Goal: Transaction & Acquisition: Book appointment/travel/reservation

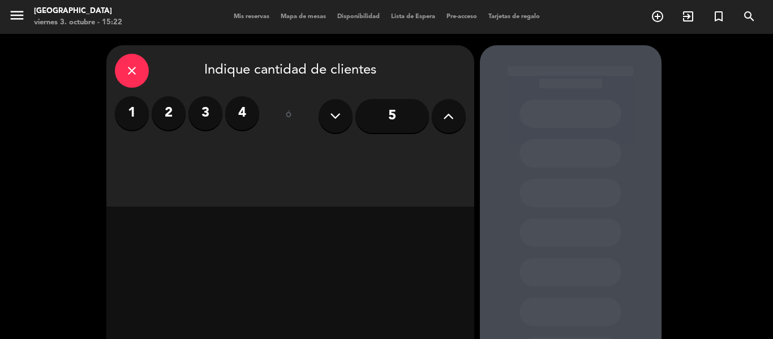
click at [252, 15] on span "Mis reservas" at bounding box center [251, 17] width 47 height 6
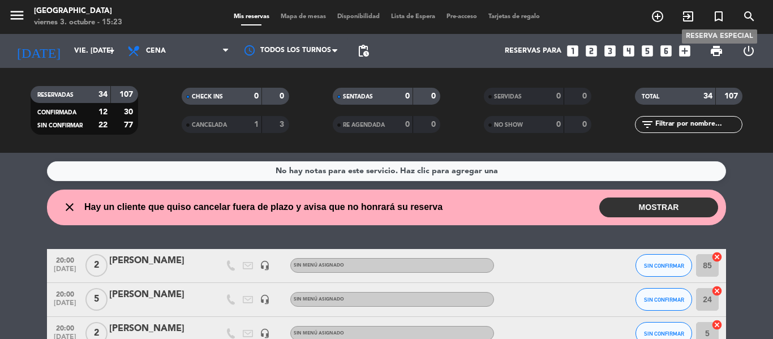
click at [720, 15] on icon "turned_in_not" at bounding box center [719, 17] width 14 height 14
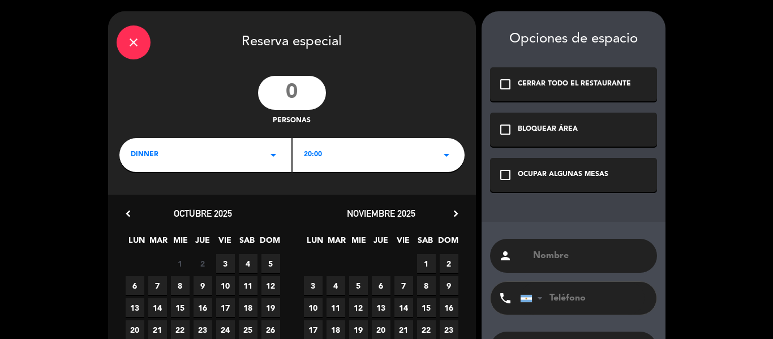
click at [293, 87] on input "number" at bounding box center [292, 93] width 68 height 34
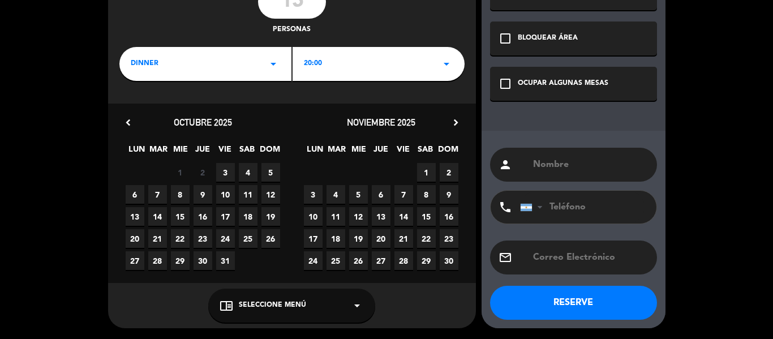
type input "15"
click at [227, 170] on span "3" at bounding box center [225, 172] width 19 height 19
click at [279, 300] on span "Seleccione Menú" at bounding box center [272, 305] width 67 height 11
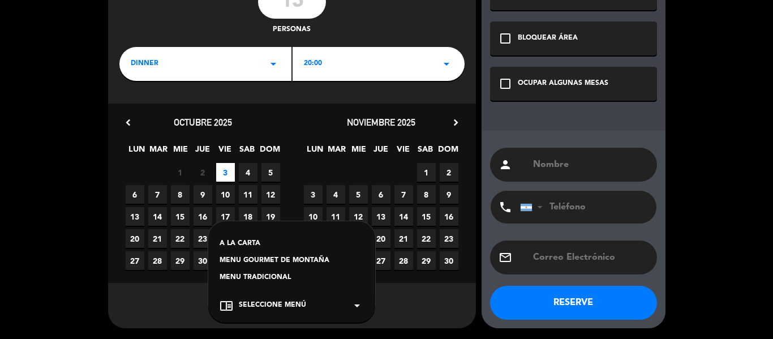
click at [240, 239] on div "A LA CARTA" at bounding box center [292, 243] width 144 height 11
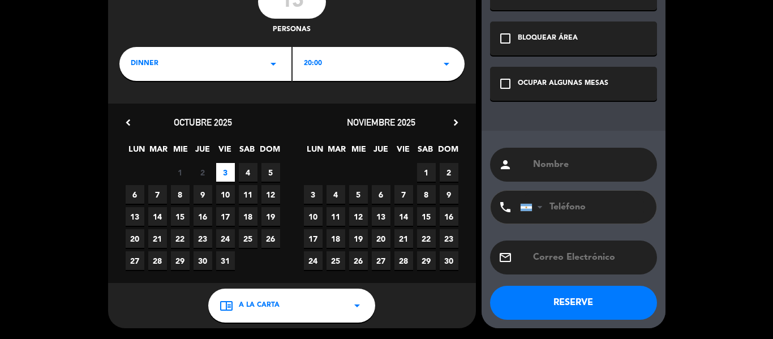
click at [562, 91] on div "check_box_outline_blank OCUPAR ALGUNAS MESAS" at bounding box center [573, 84] width 167 height 34
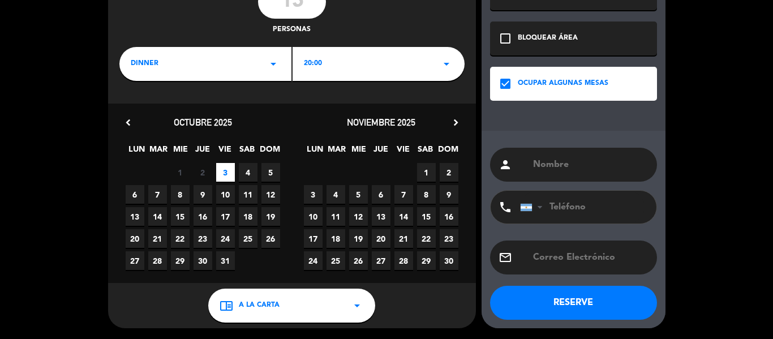
click at [524, 164] on div "person" at bounding box center [573, 165] width 167 height 34
click at [545, 168] on input "text" at bounding box center [590, 165] width 117 height 16
type input "l"
type input "[PERSON_NAME]"
click at [571, 301] on button "RESERVE" at bounding box center [573, 303] width 167 height 34
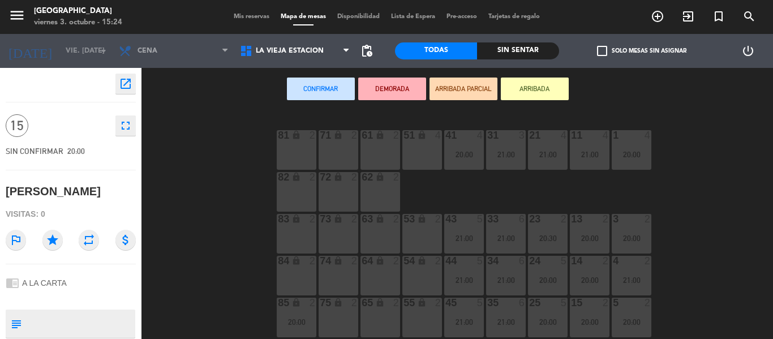
click at [290, 149] on div "81 lock 2" at bounding box center [297, 150] width 40 height 40
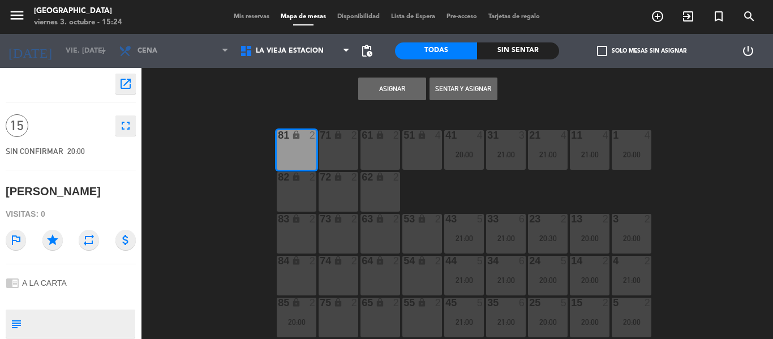
click at [336, 148] on div "71 lock 2" at bounding box center [339, 150] width 40 height 40
click at [381, 148] on div "61 lock 2" at bounding box center [380, 150] width 40 height 40
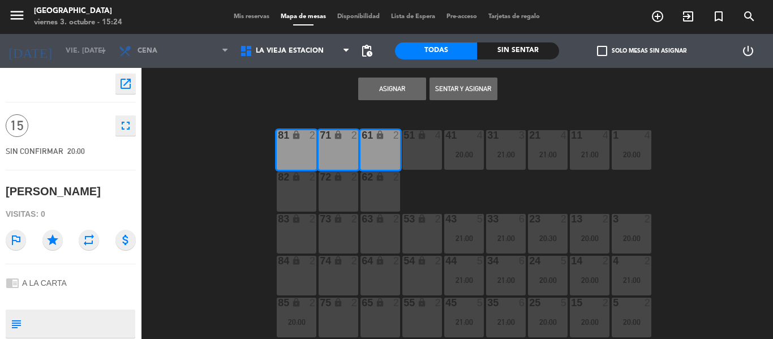
click at [375, 192] on div "62 lock 2" at bounding box center [380, 192] width 40 height 40
click at [351, 187] on div "72 lock 2" at bounding box center [339, 192] width 40 height 40
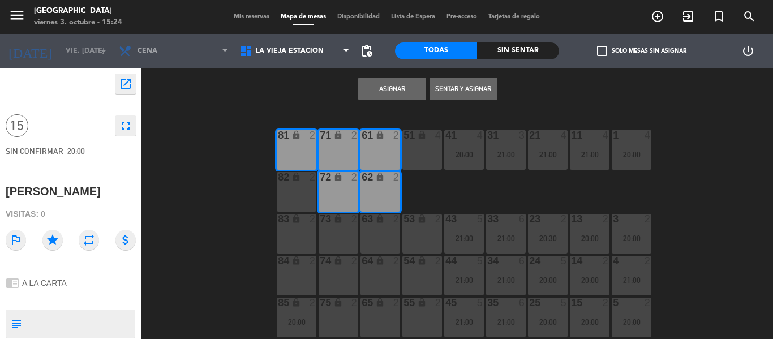
click at [287, 186] on div "82 lock 2" at bounding box center [297, 192] width 40 height 40
click at [407, 94] on button "Asignar" at bounding box center [392, 89] width 68 height 23
